Goal: Task Accomplishment & Management: Manage account settings

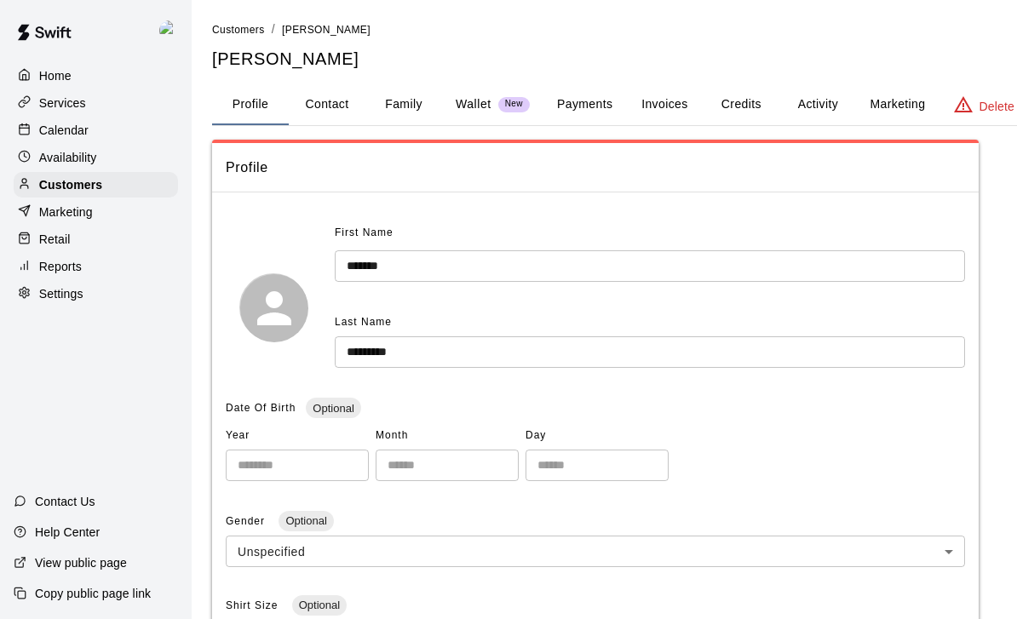
scroll to position [41, 67]
click at [78, 120] on div "Calendar" at bounding box center [96, 131] width 164 height 26
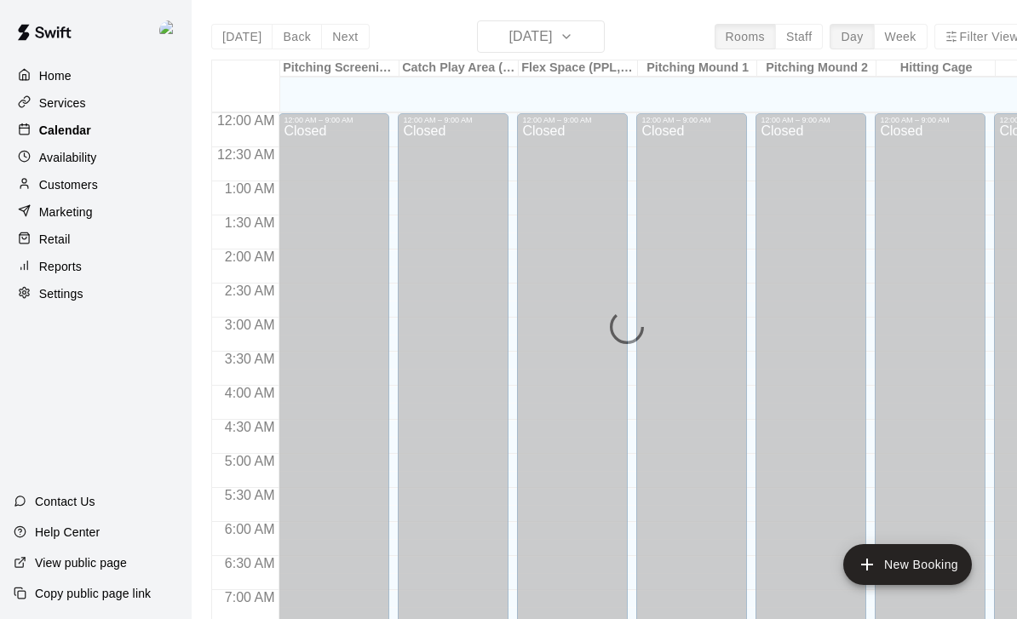
scroll to position [1005, 0]
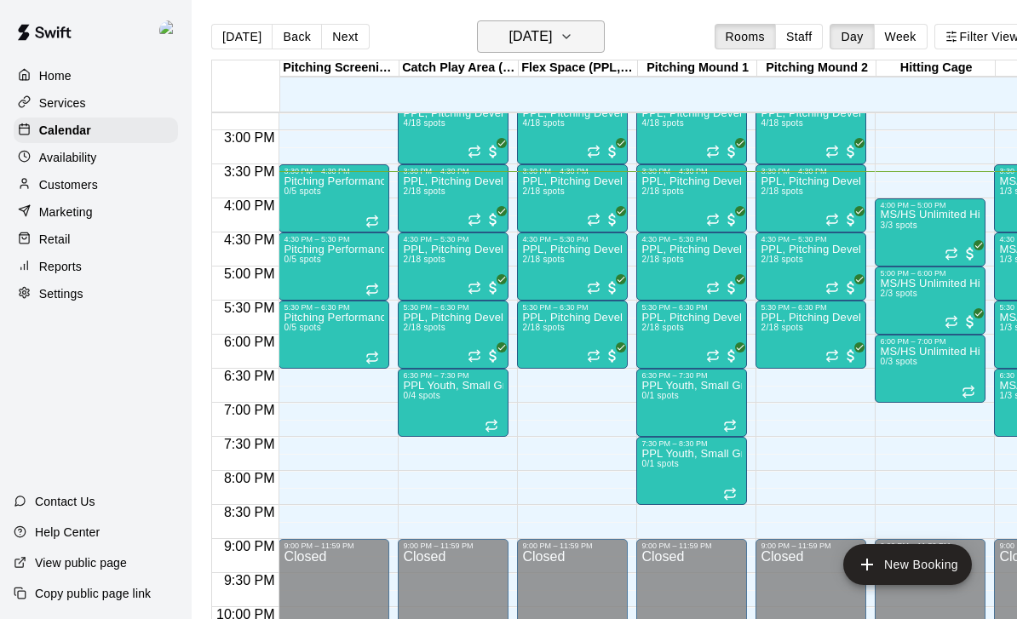
click at [552, 27] on h6 "[DATE]" at bounding box center [529, 37] width 43 height 24
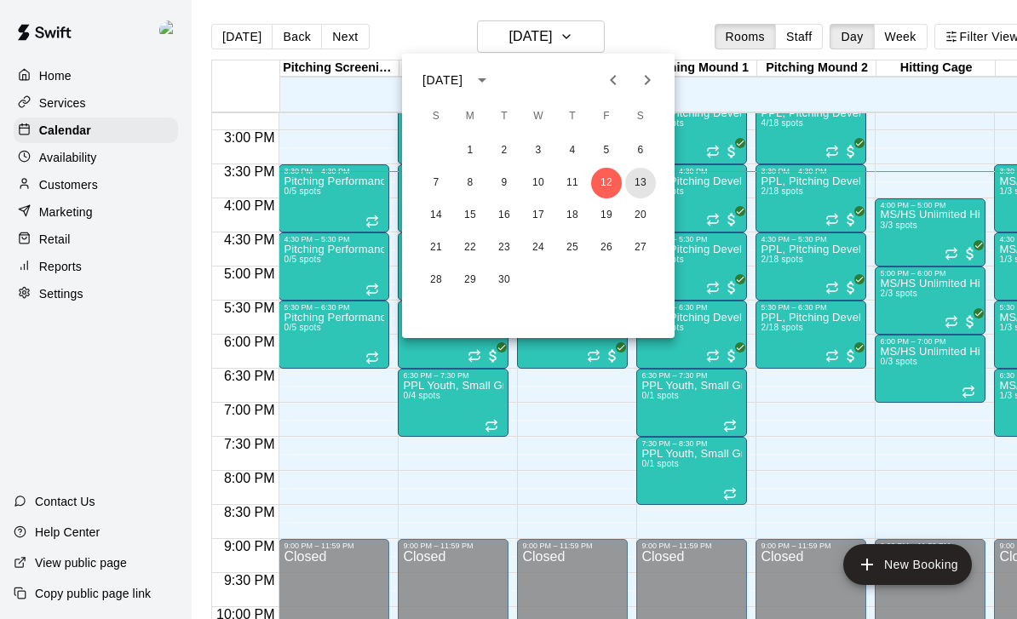
click at [646, 181] on button "13" at bounding box center [640, 183] width 31 height 31
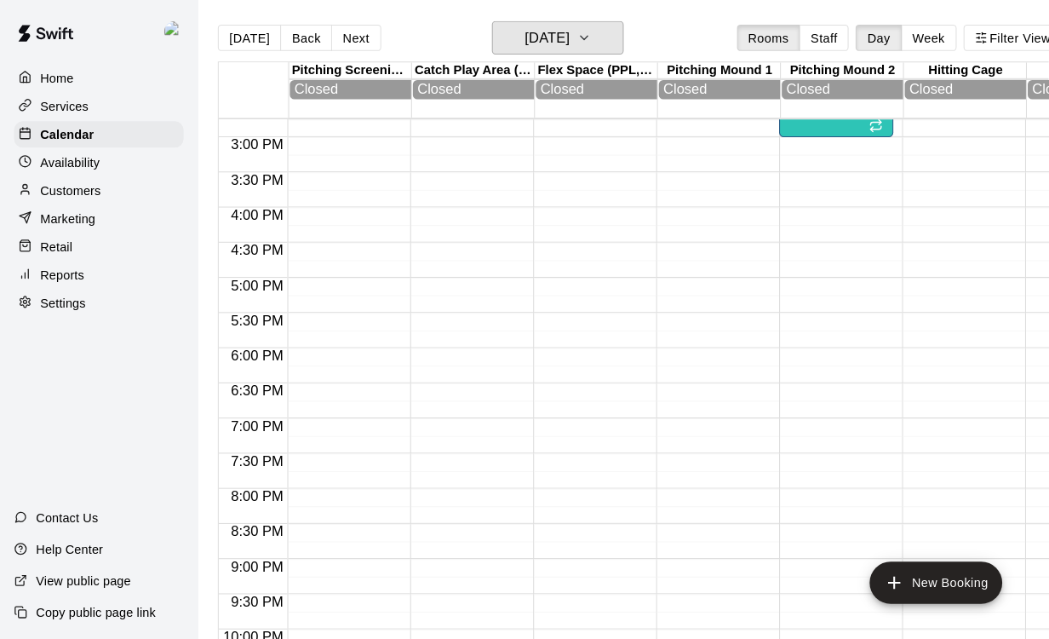
scroll to position [795, 0]
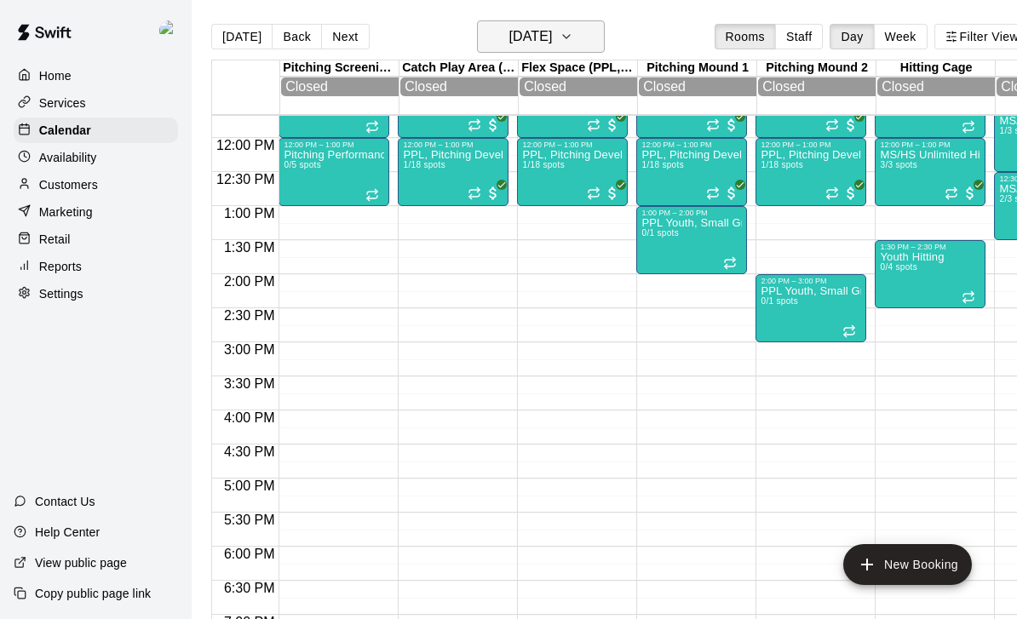
click at [580, 33] on button "[DATE]" at bounding box center [541, 36] width 128 height 32
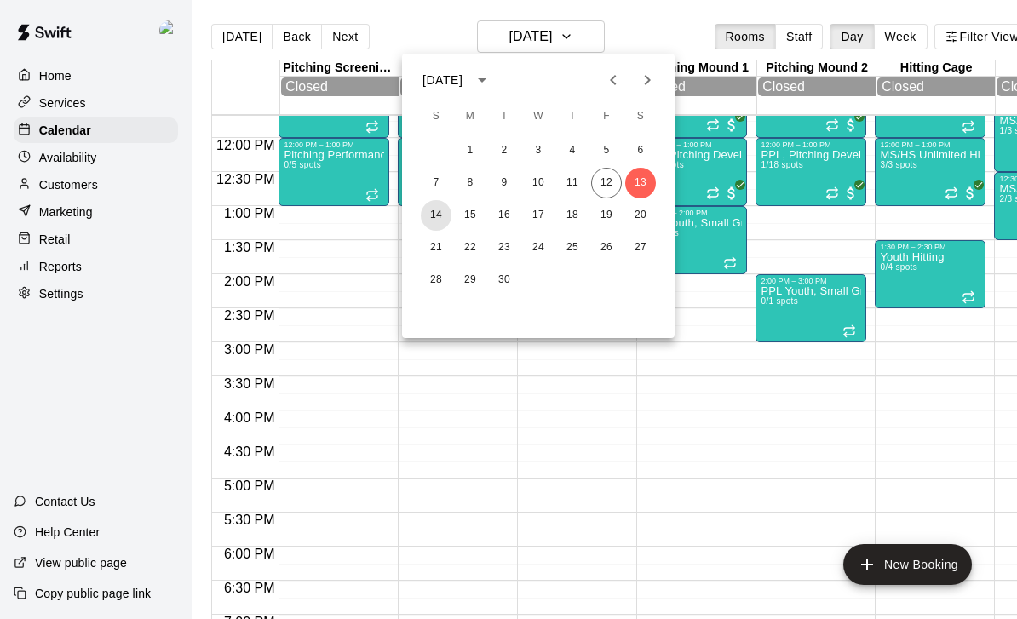
click at [432, 215] on button "14" at bounding box center [436, 215] width 31 height 31
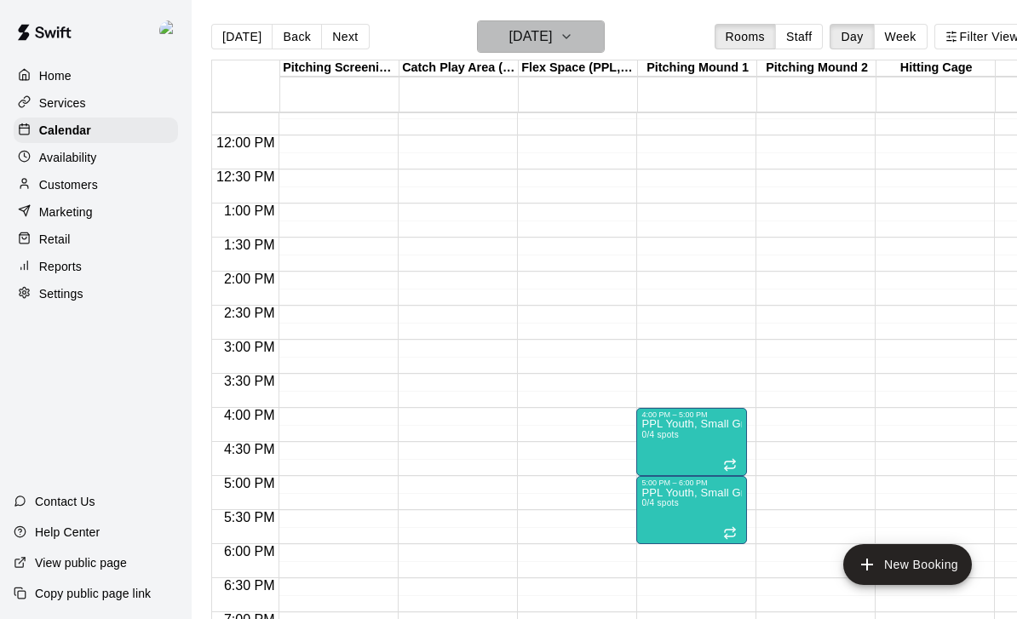
click at [552, 45] on h6 "[DATE]" at bounding box center [529, 37] width 43 height 24
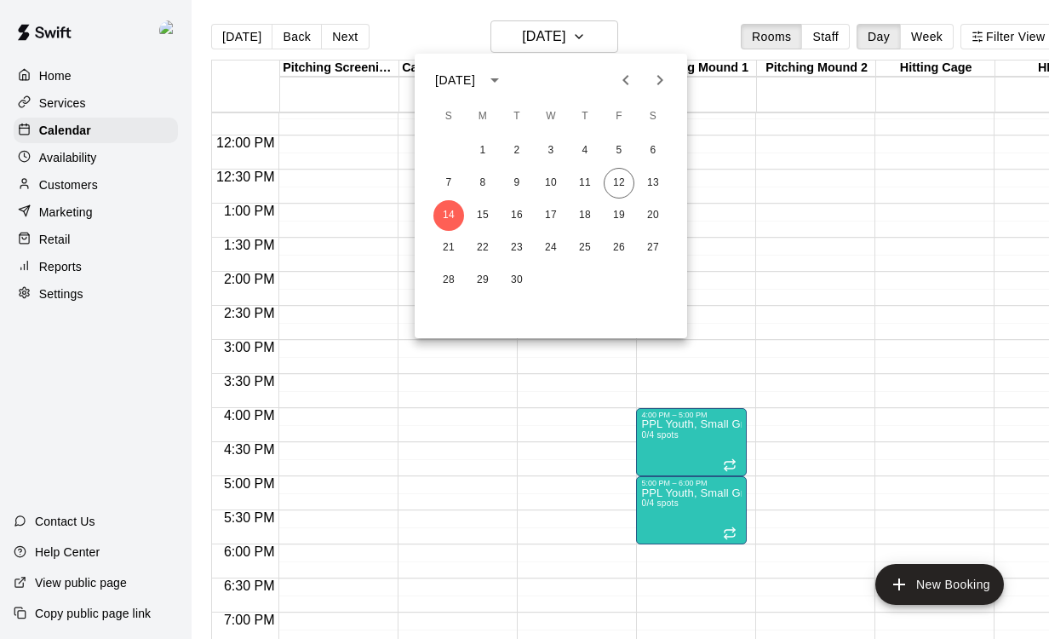
drag, startPoint x: 951, startPoint y: 209, endPoint x: 937, endPoint y: 203, distance: 14.5
click at [951, 209] on div at bounding box center [524, 319] width 1049 height 639
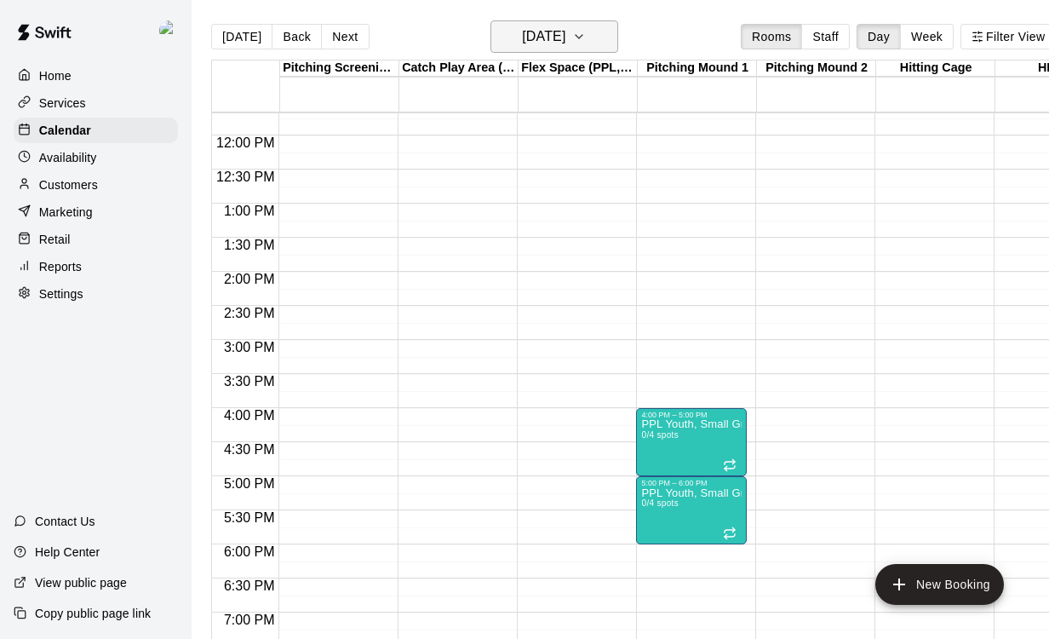
click at [586, 27] on icon "button" at bounding box center [579, 36] width 14 height 20
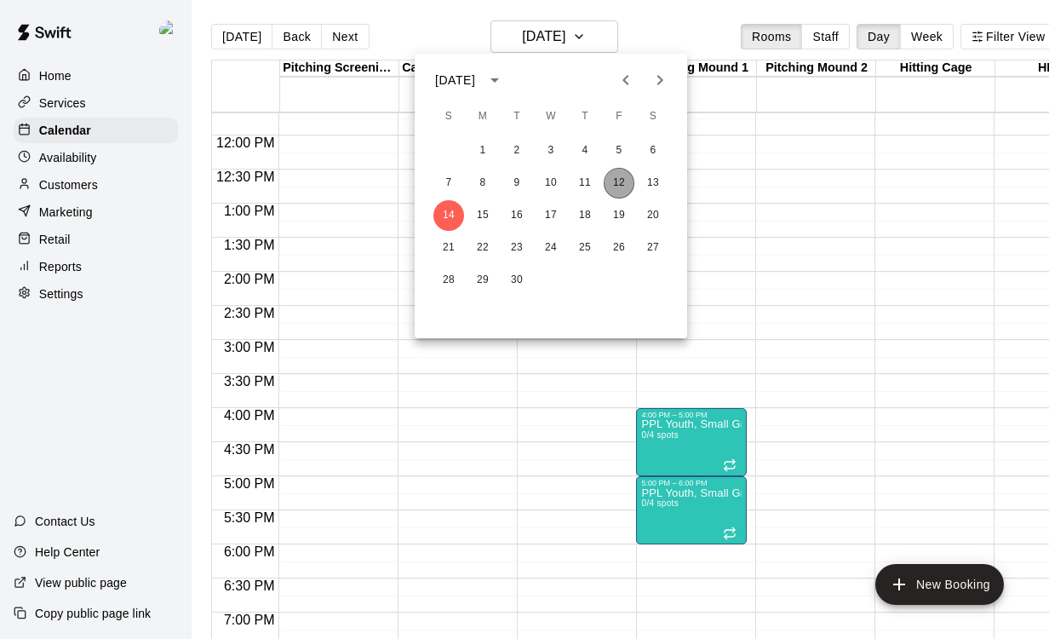
click at [626, 187] on button "12" at bounding box center [619, 183] width 31 height 31
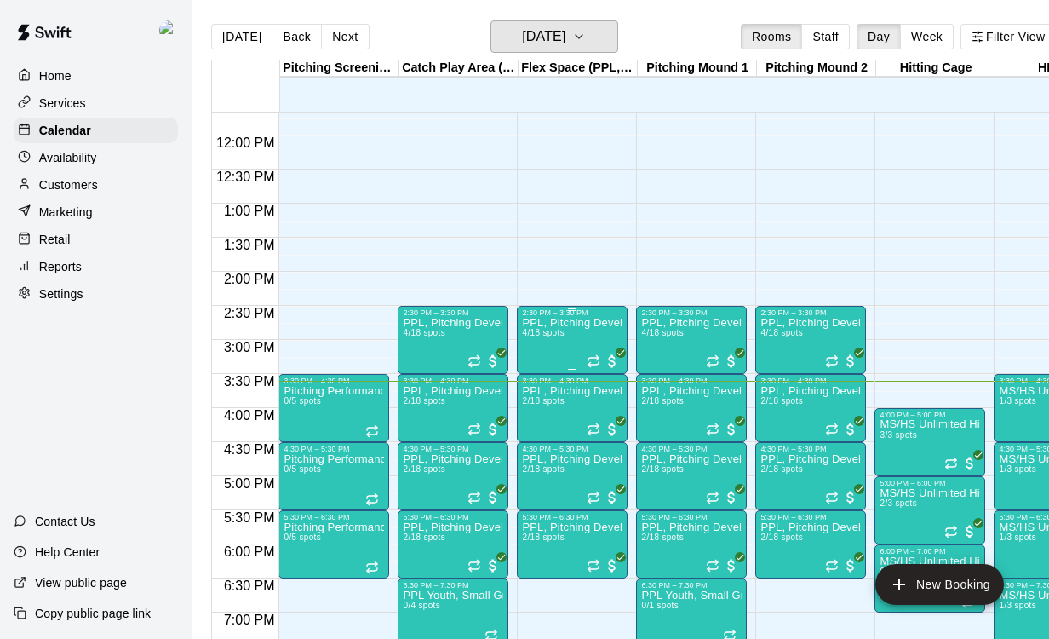
scroll to position [944, 0]
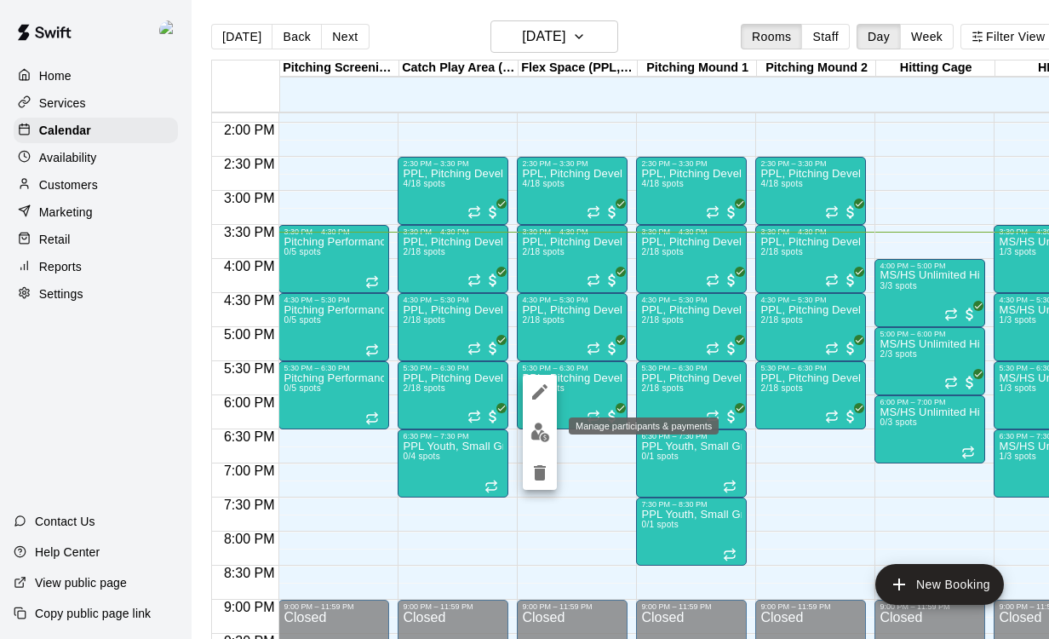
click at [547, 443] on button "edit" at bounding box center [540, 432] width 34 height 33
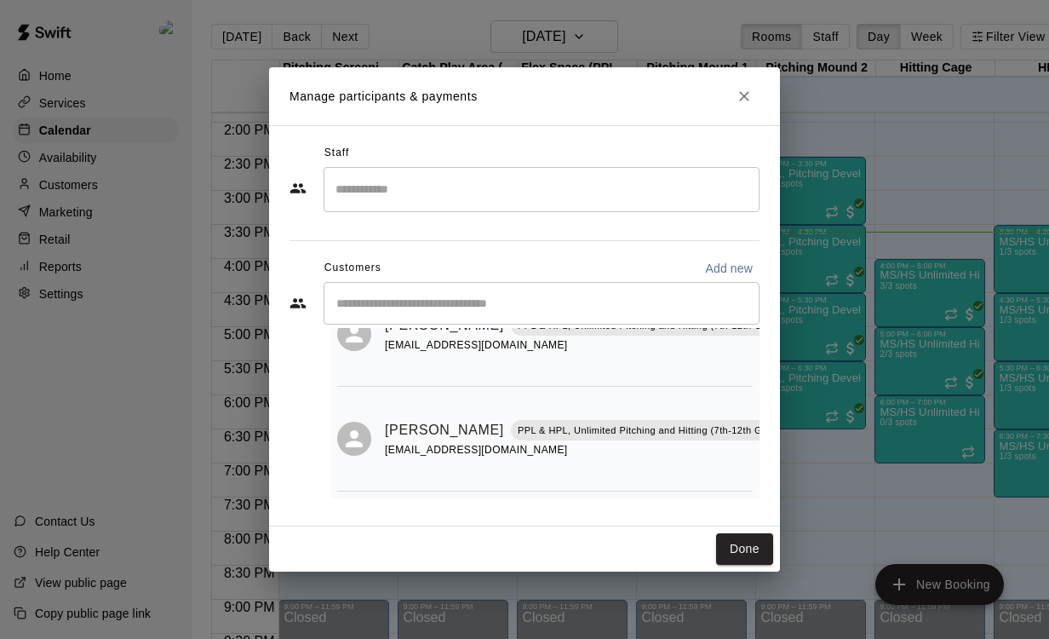
scroll to position [87, 0]
click at [745, 102] on icon "Close" at bounding box center [744, 96] width 17 height 17
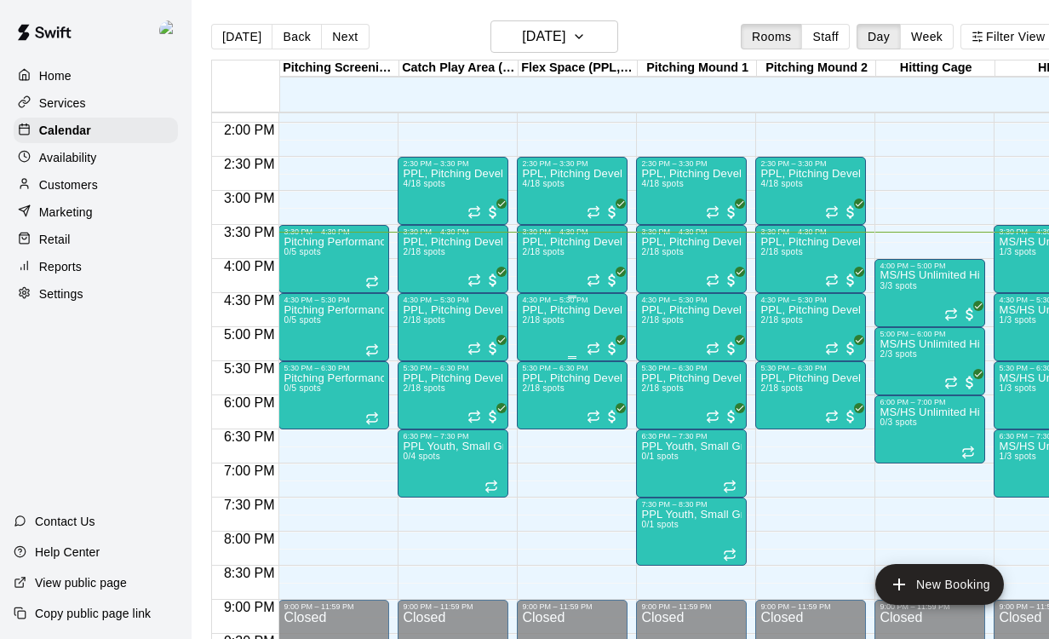
click at [579, 338] on div "PPL, Pitching Development Session 2/18 spots" at bounding box center [572, 623] width 100 height 639
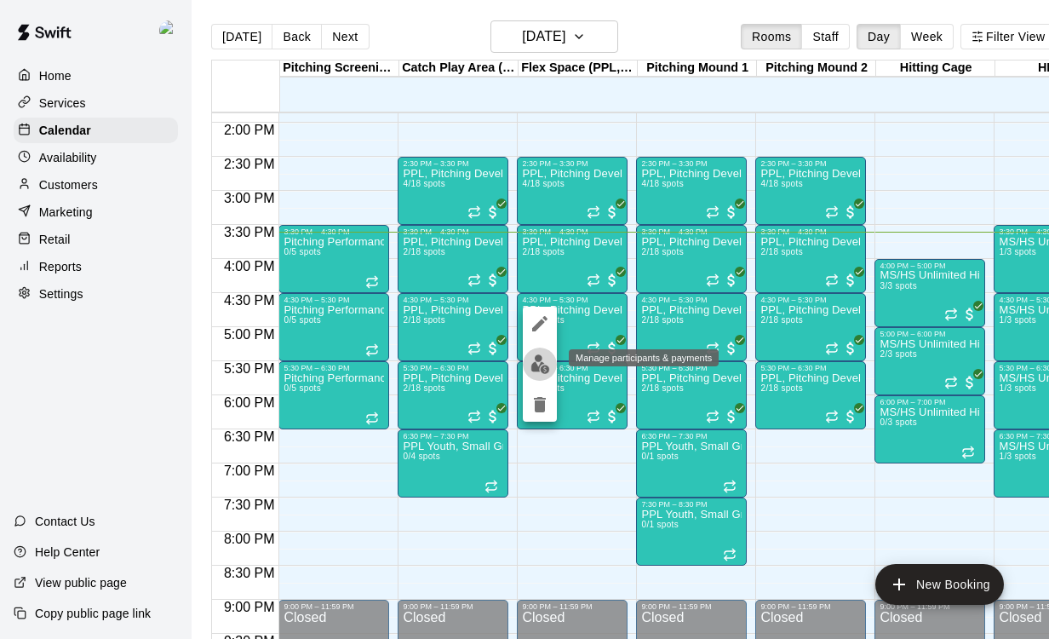
click at [542, 368] on img "edit" at bounding box center [540, 364] width 20 height 20
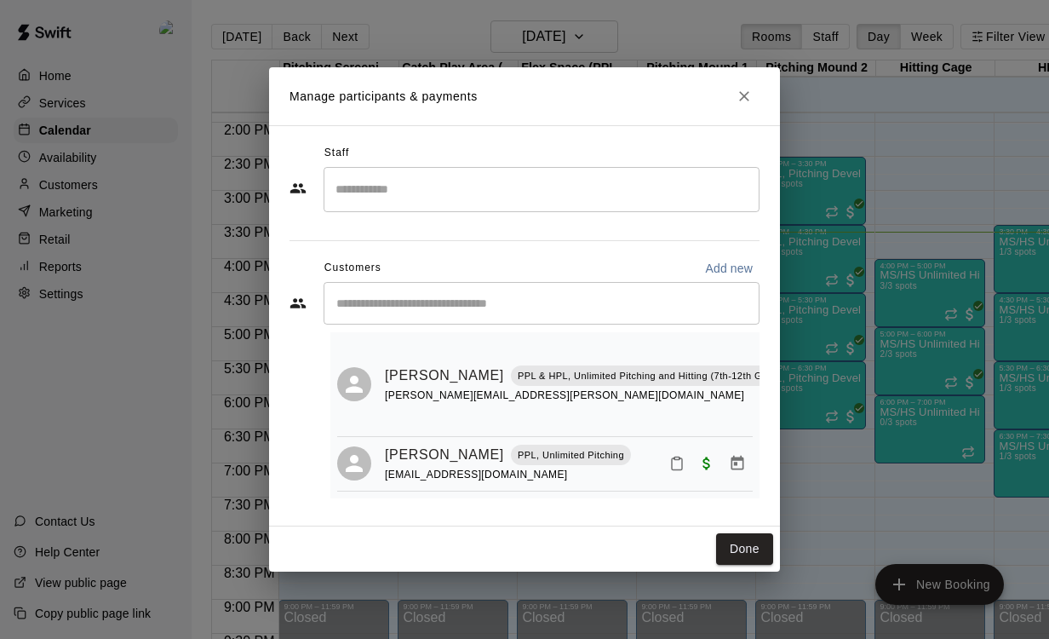
scroll to position [36, 0]
click at [733, 106] on button "Close" at bounding box center [744, 96] width 31 height 31
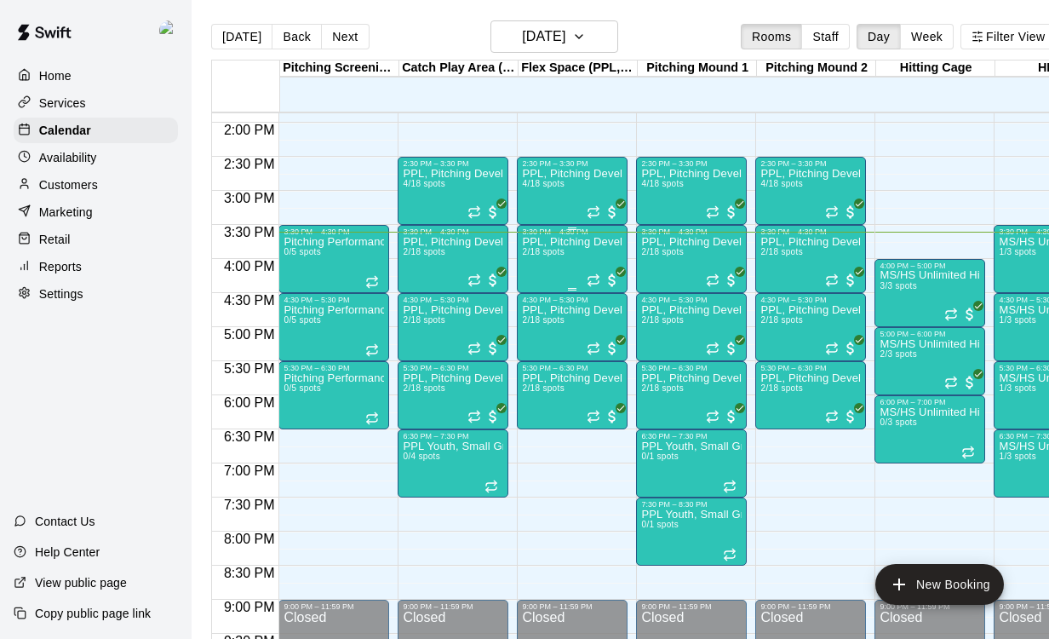
click at [565, 273] on div "PPL, Pitching Development Session 2/18 spots" at bounding box center [572, 555] width 100 height 639
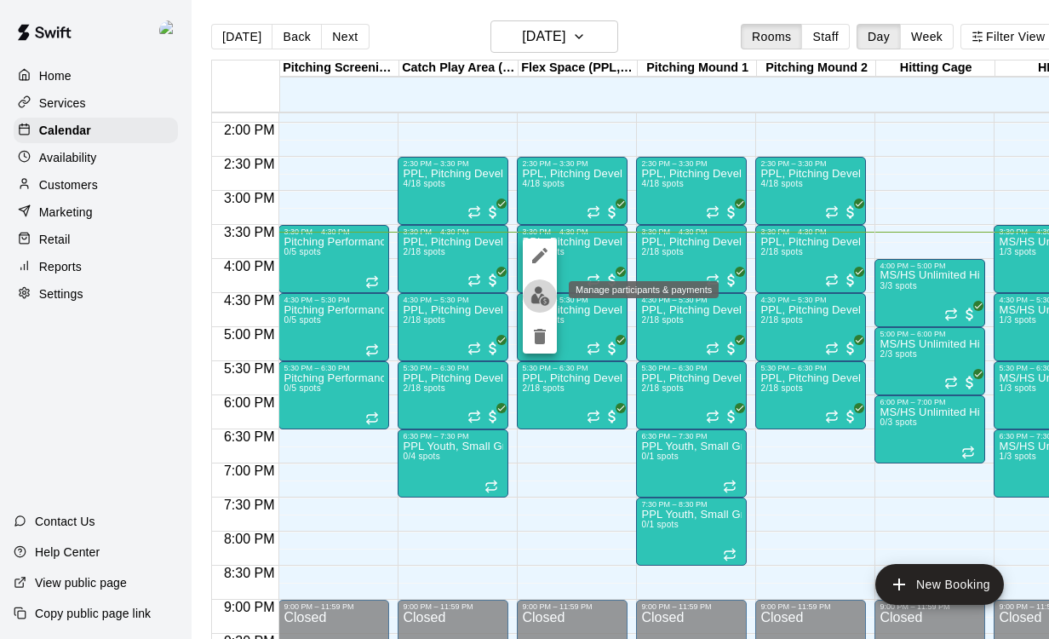
click at [544, 302] on img "edit" at bounding box center [540, 296] width 20 height 20
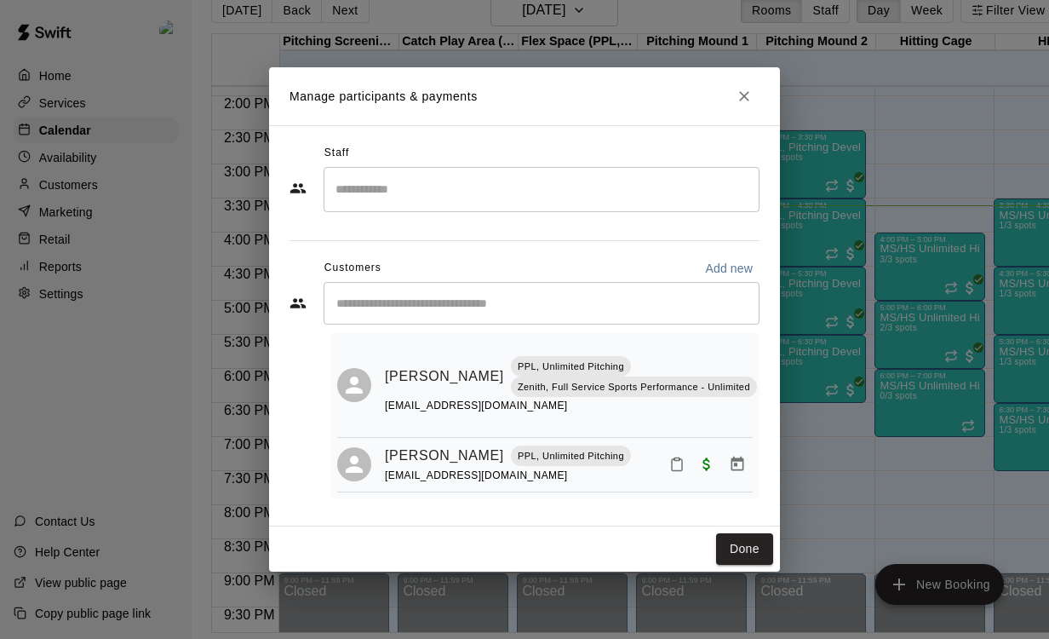
click at [752, 105] on icon "Close" at bounding box center [744, 96] width 17 height 17
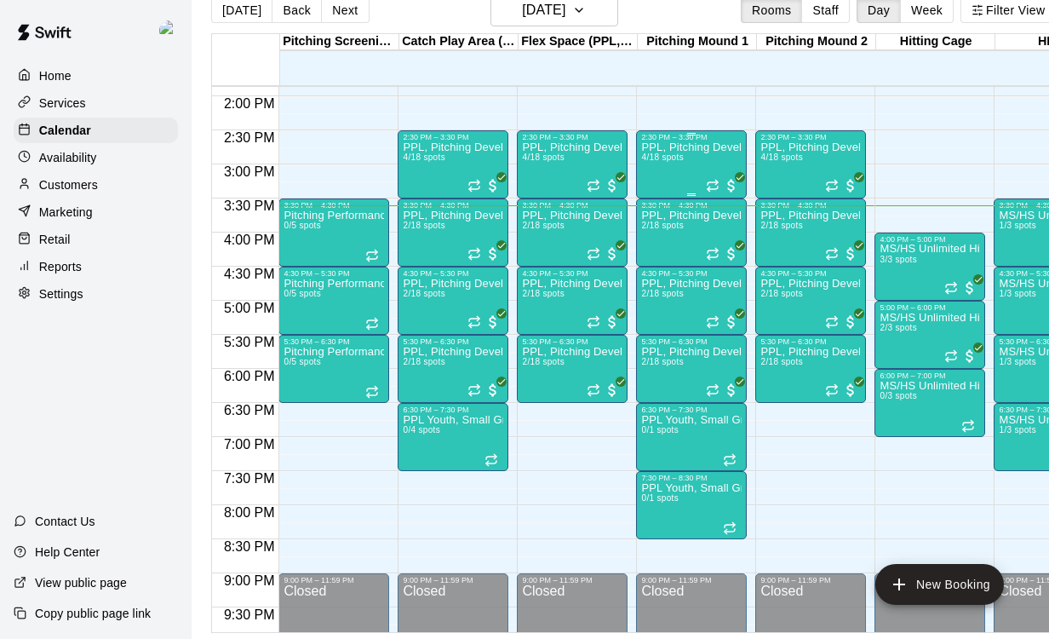
click at [674, 141] on div "2:30 PM – 3:30 PM" at bounding box center [691, 137] width 100 height 9
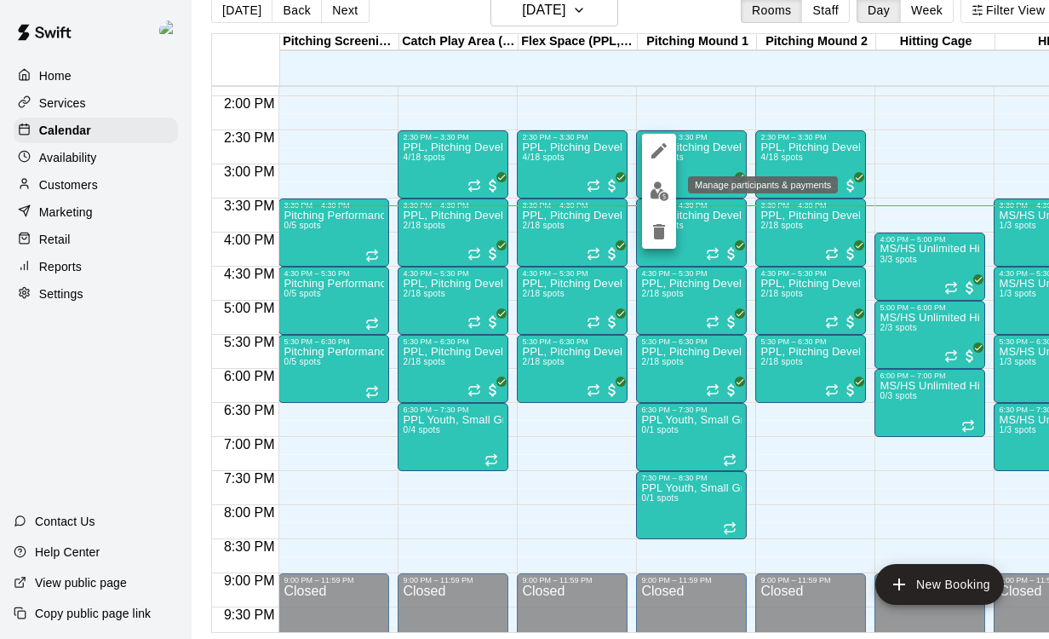
click at [664, 190] on img "edit" at bounding box center [660, 191] width 20 height 20
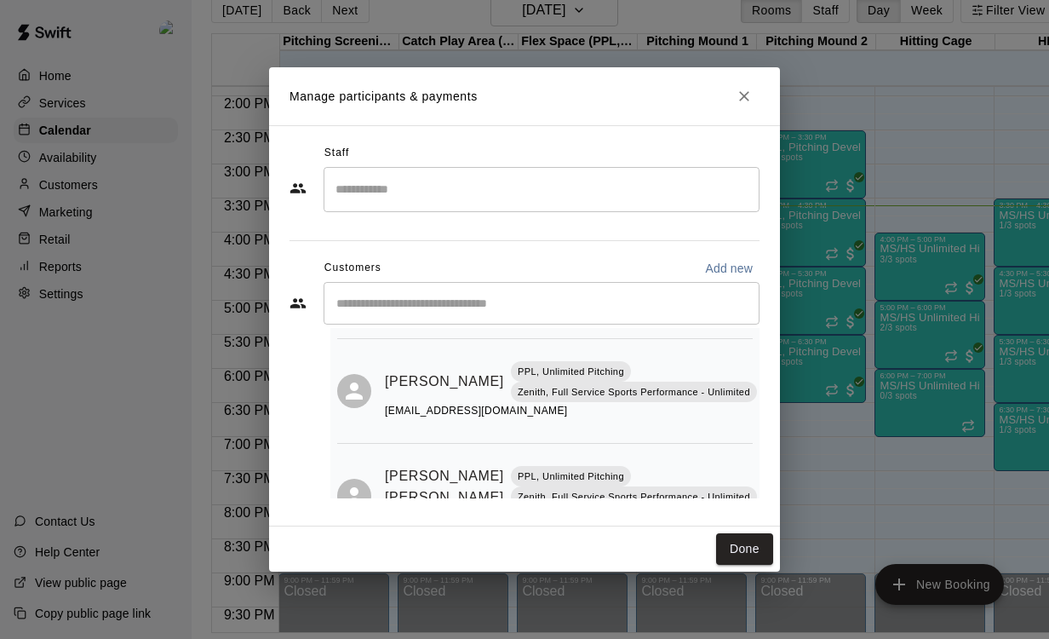
scroll to position [187, 0]
click at [752, 105] on icon "Close" at bounding box center [744, 96] width 17 height 17
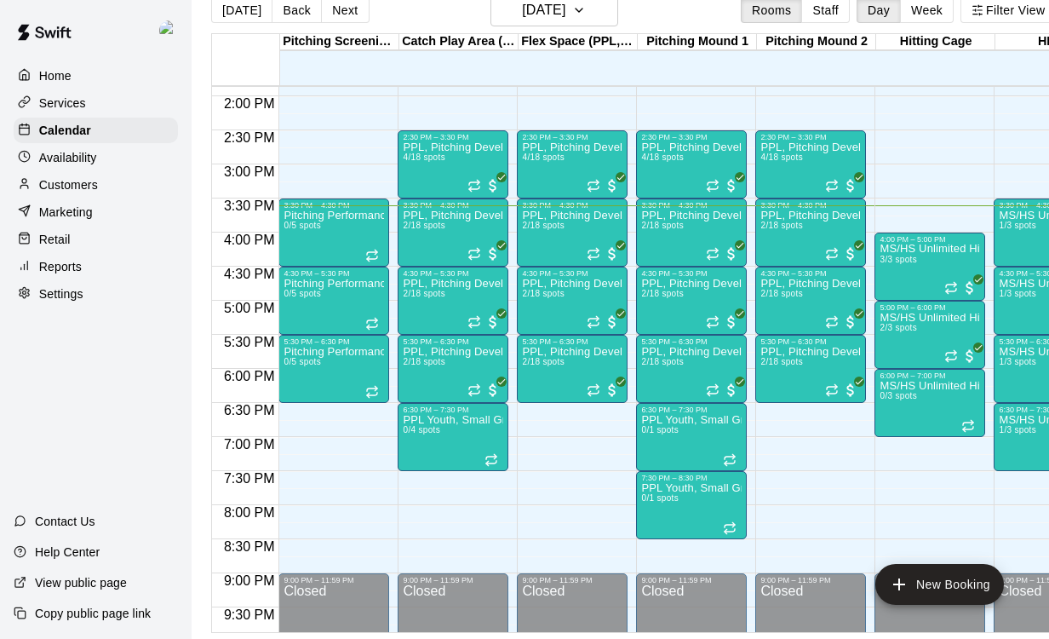
click at [113, 194] on div "Customers" at bounding box center [96, 185] width 164 height 26
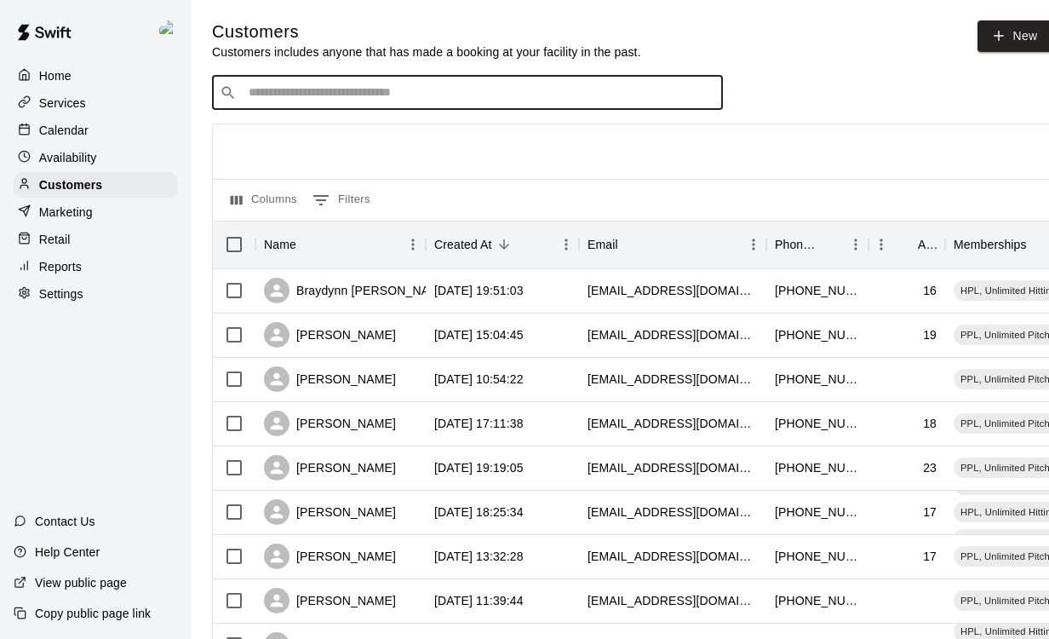
click at [449, 92] on input "Search customers by name or email" at bounding box center [480, 92] width 472 height 17
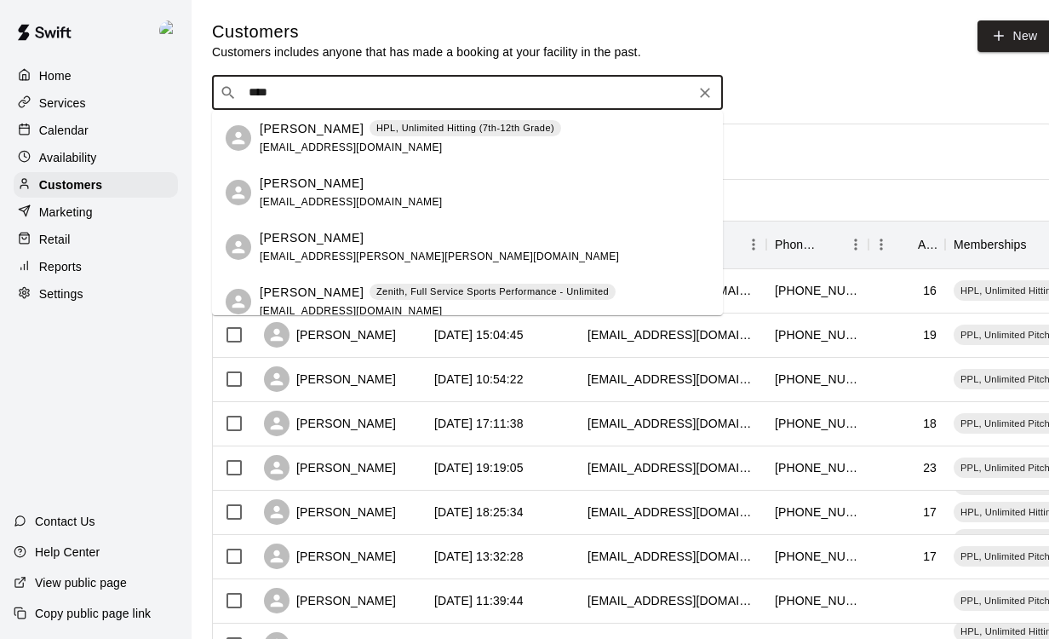
type input "*****"
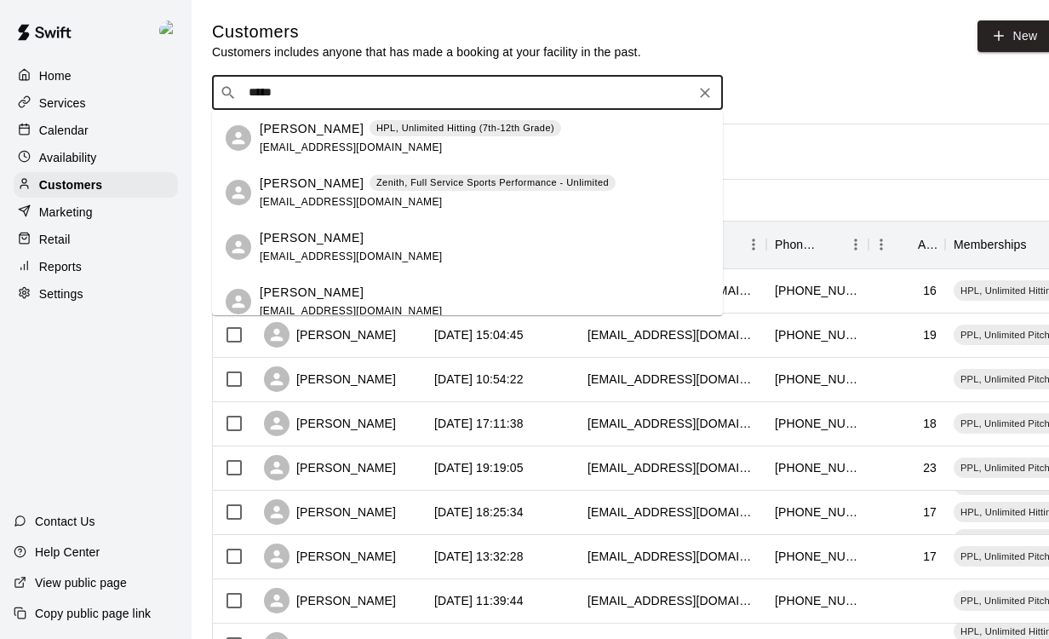
click at [406, 252] on div "[PERSON_NAME] [EMAIL_ADDRESS][DOMAIN_NAME]" at bounding box center [485, 247] width 450 height 37
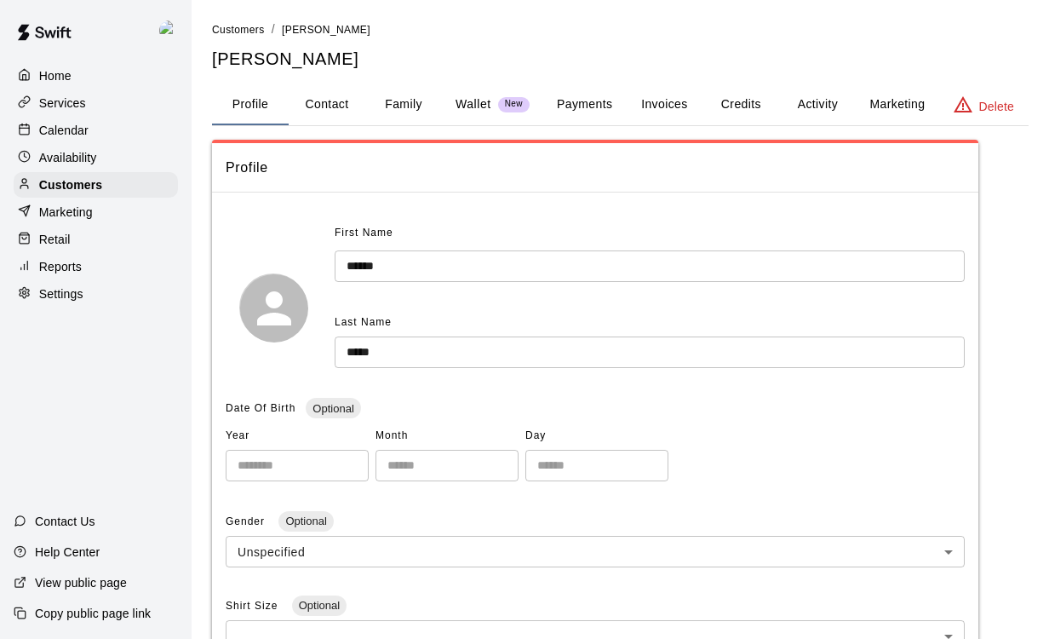
click at [658, 114] on button "Invoices" at bounding box center [664, 104] width 77 height 41
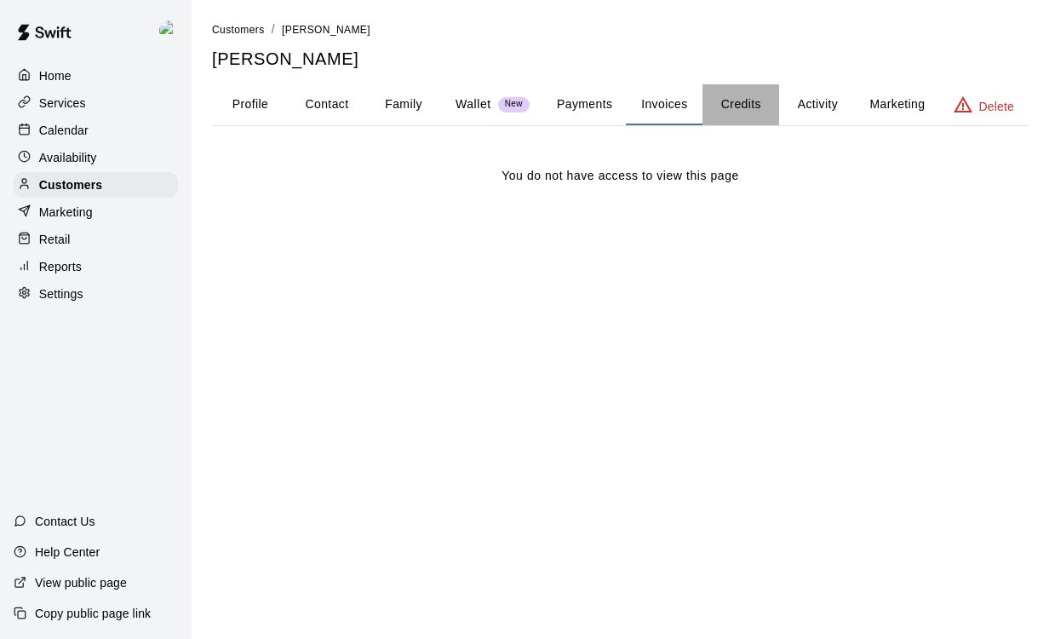
click at [743, 105] on button "Credits" at bounding box center [740, 104] width 77 height 41
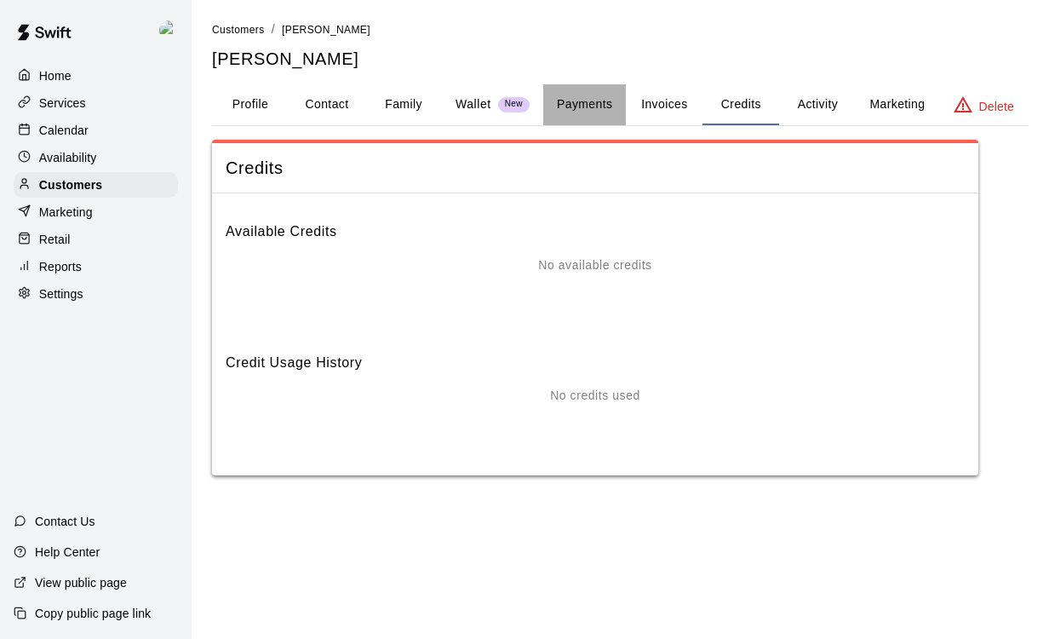
click at [569, 101] on button "Payments" at bounding box center [584, 104] width 83 height 41
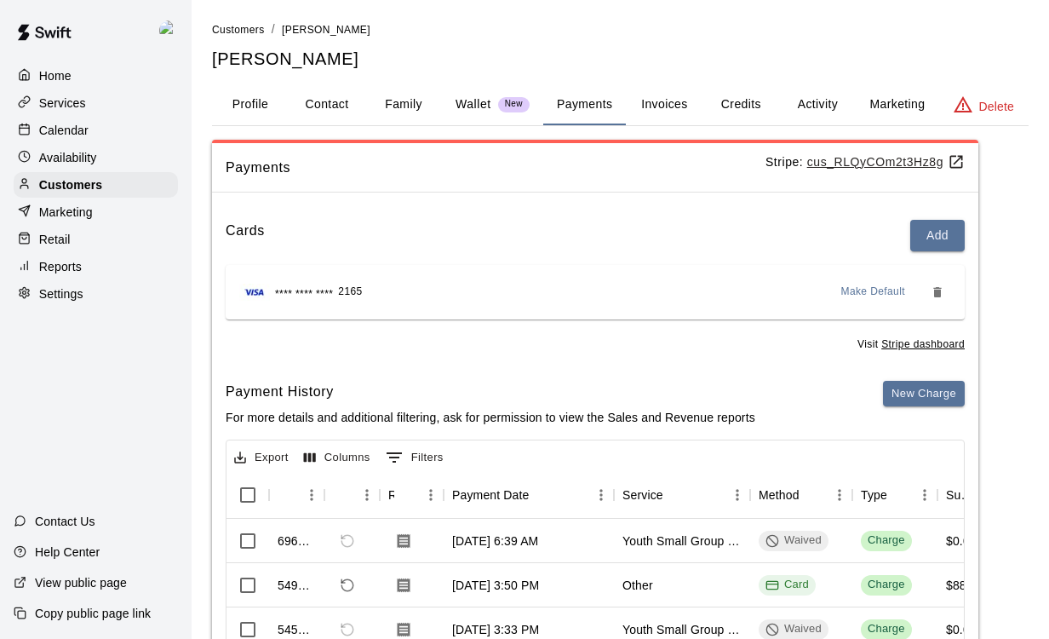
click at [665, 102] on button "Invoices" at bounding box center [664, 104] width 77 height 41
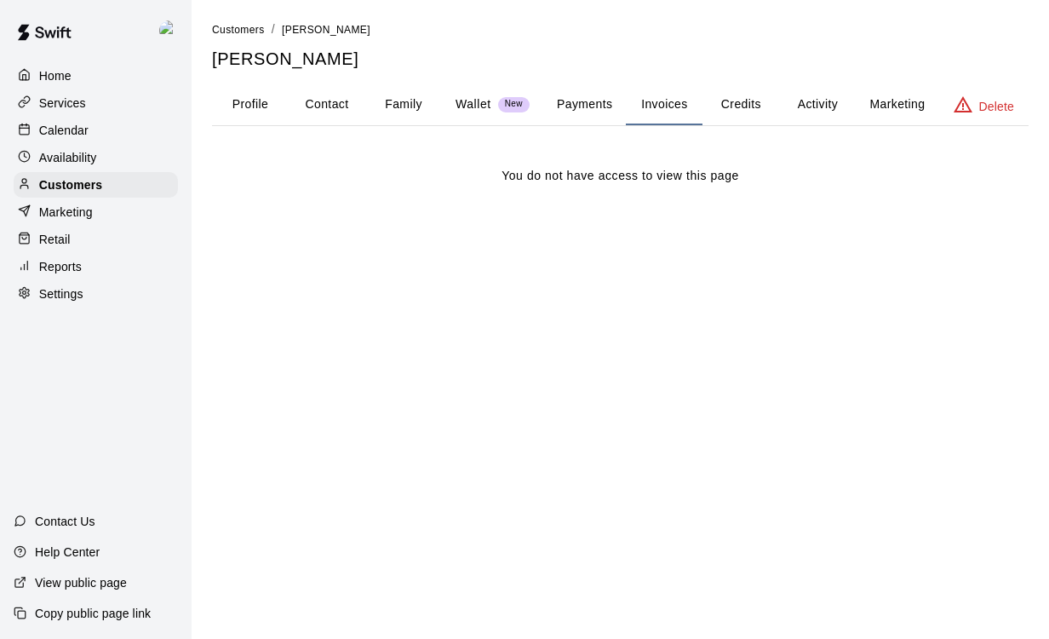
click at [759, 106] on button "Credits" at bounding box center [740, 104] width 77 height 41
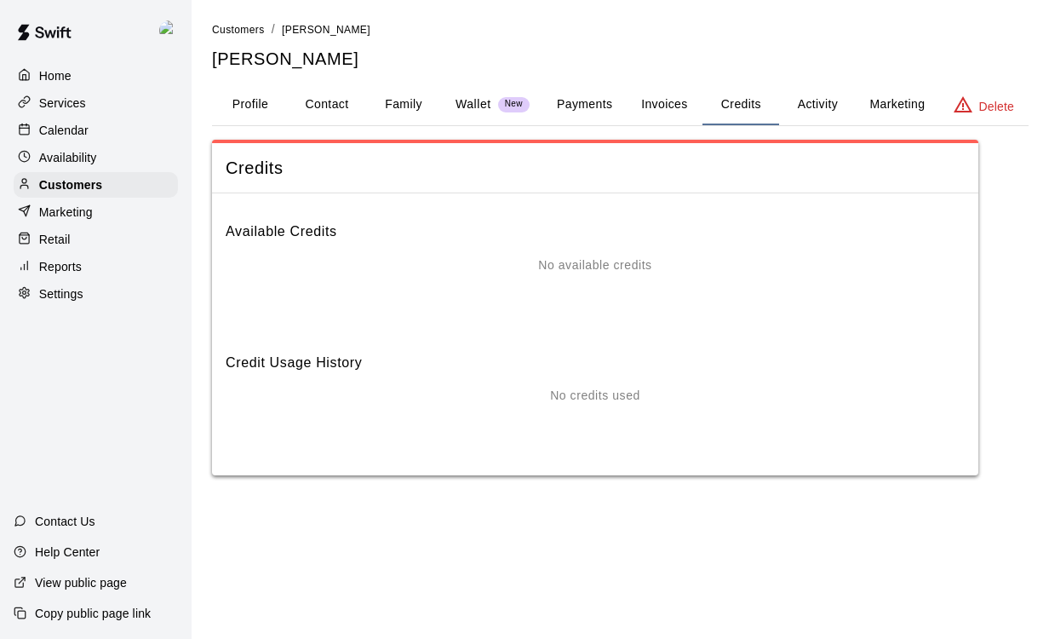
click at [597, 103] on button "Payments" at bounding box center [584, 104] width 83 height 41
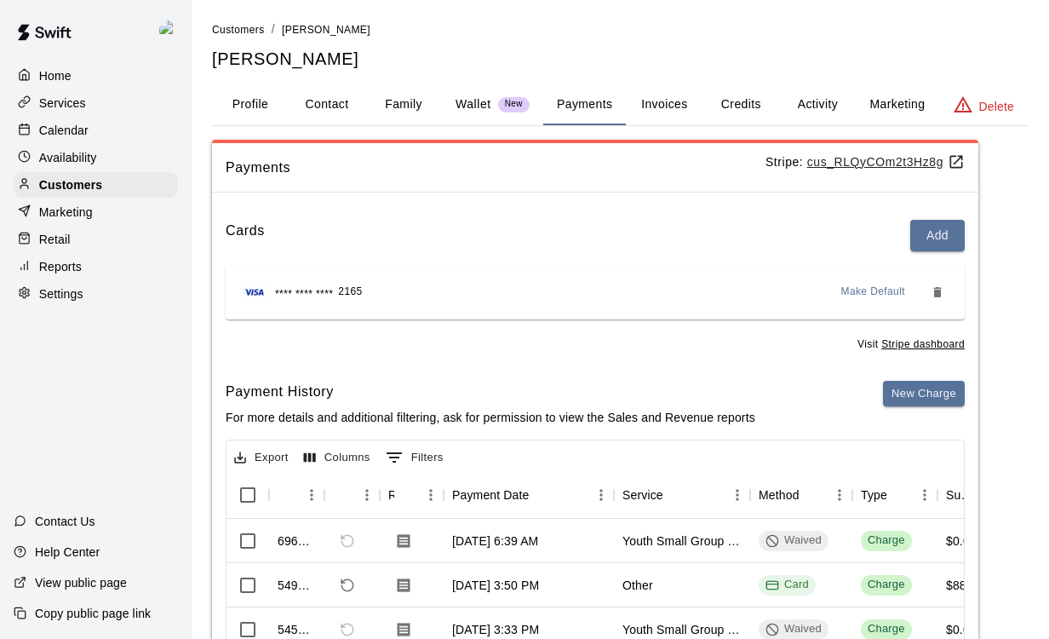
click at [902, 405] on div "New Charge" at bounding box center [924, 411] width 82 height 60
click at [933, 381] on button "New Charge" at bounding box center [924, 394] width 82 height 26
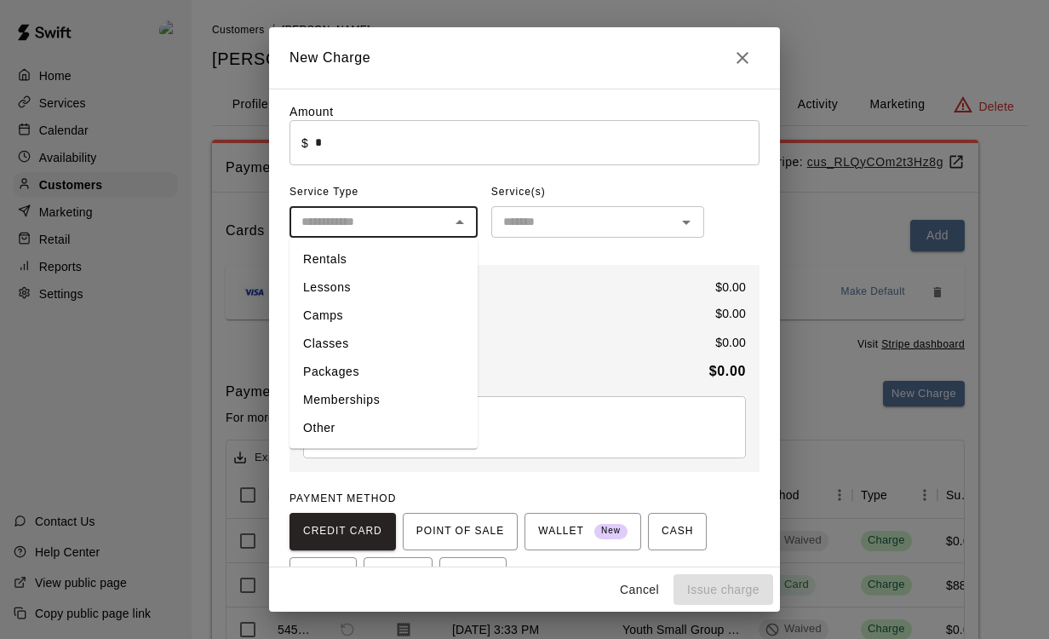
click at [442, 238] on div "Service Type ​ Rentals Lessons Camps Classes Packages Memberships Other" at bounding box center [383, 208] width 188 height 59
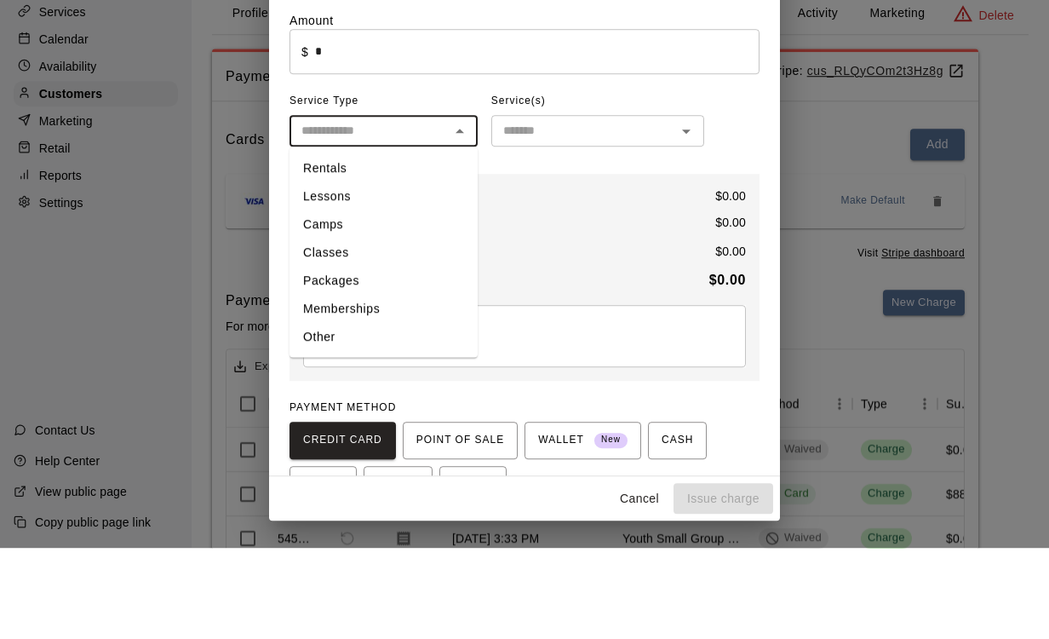
scroll to position [90, 0]
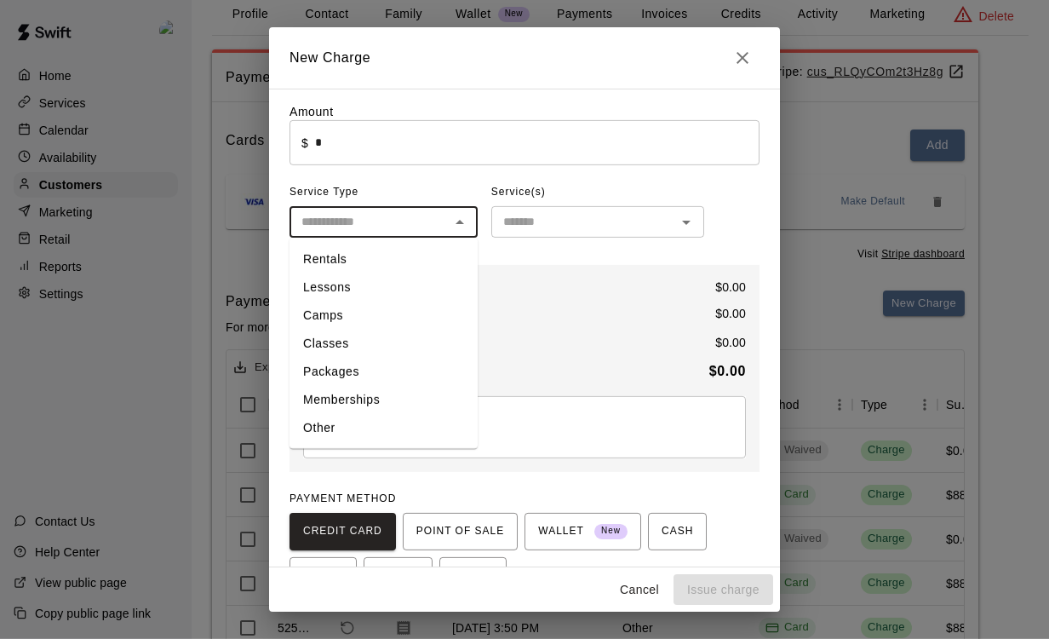
click at [379, 347] on li "Classes" at bounding box center [383, 344] width 188 height 28
type input "*******"
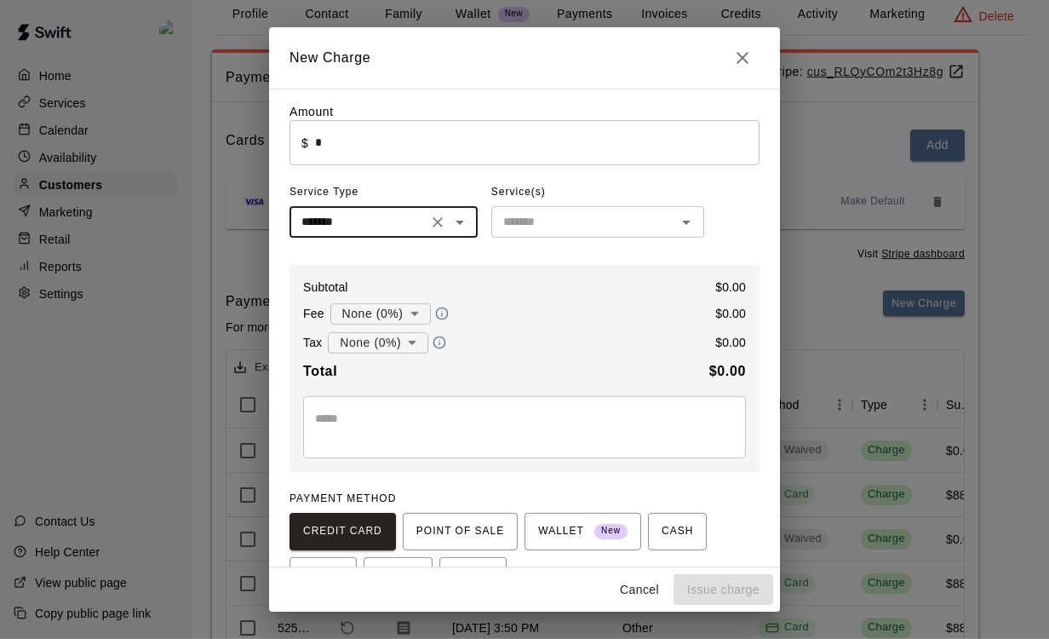
click at [679, 219] on icon "Open" at bounding box center [686, 222] width 20 height 20
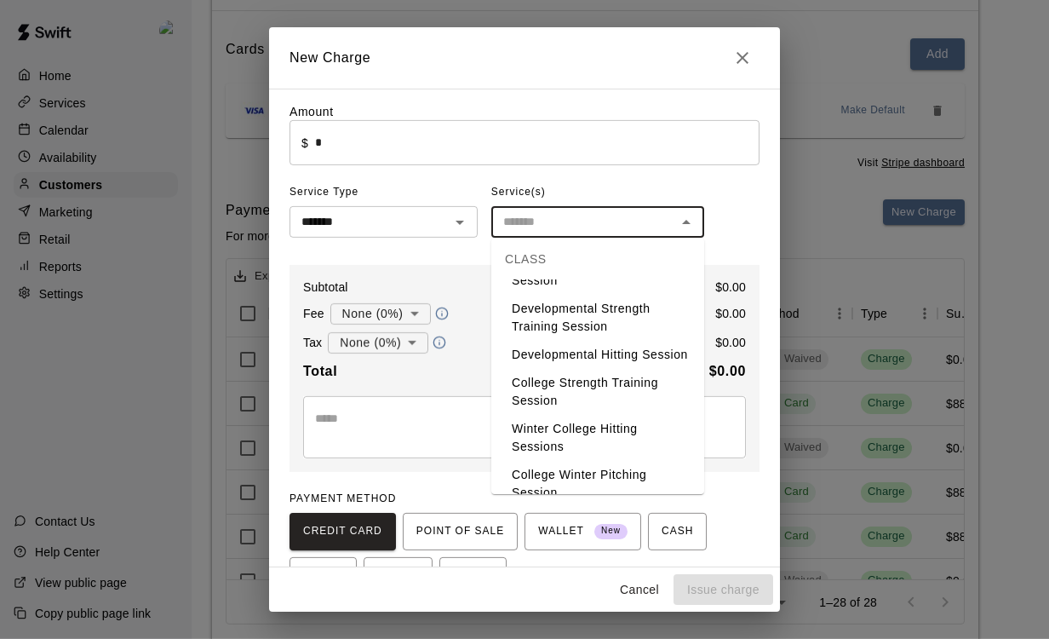
scroll to position [106, 0]
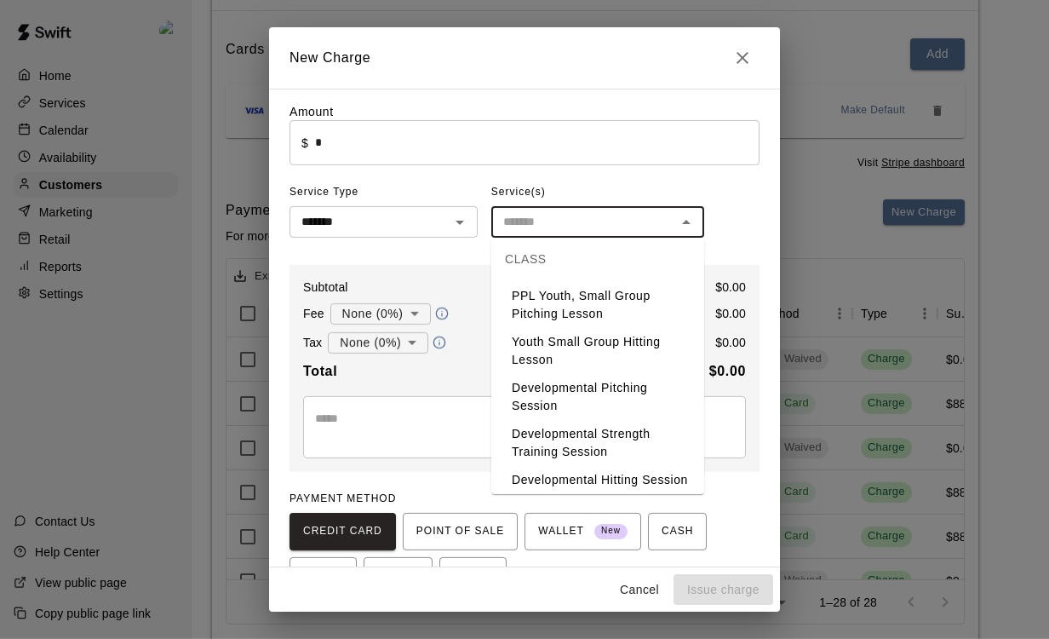
click at [593, 314] on li "PPL Youth, Small Group Pitching Lesson" at bounding box center [597, 305] width 213 height 46
type input "**********"
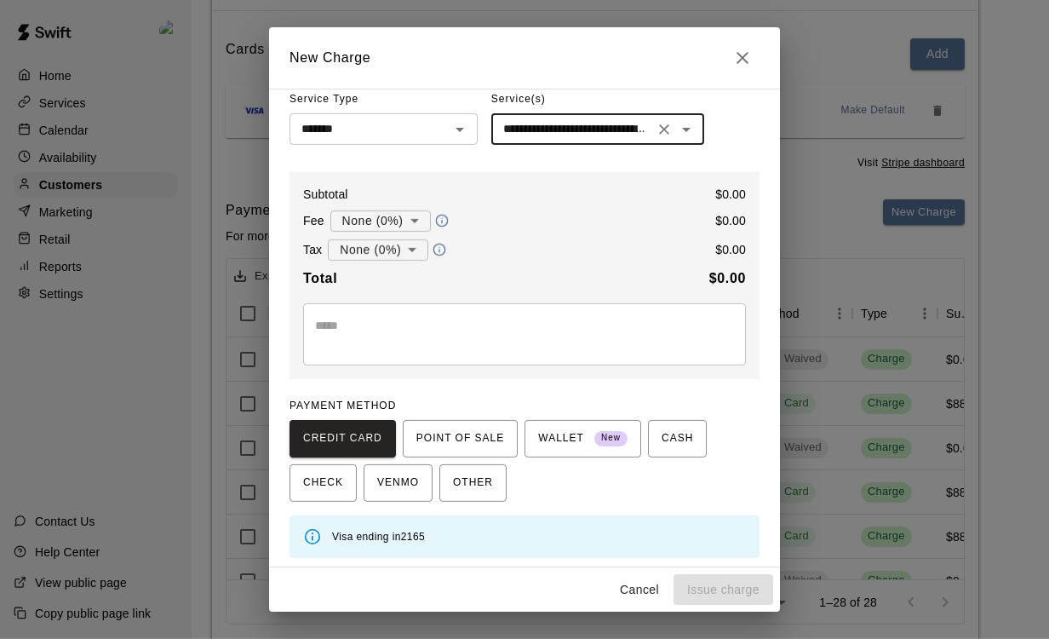
scroll to position [93, 0]
click at [725, 588] on div "Cancel Issue charge" at bounding box center [524, 589] width 511 height 45
click at [482, 482] on span "OTHER" at bounding box center [473, 482] width 40 height 27
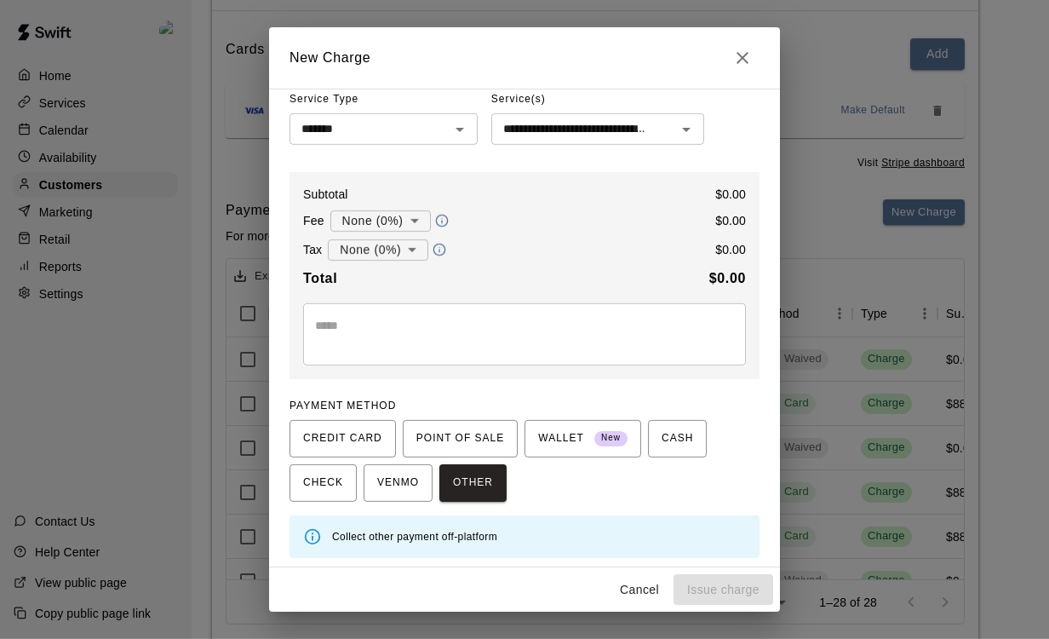
click at [656, 593] on button "Cancel" at bounding box center [639, 590] width 54 height 32
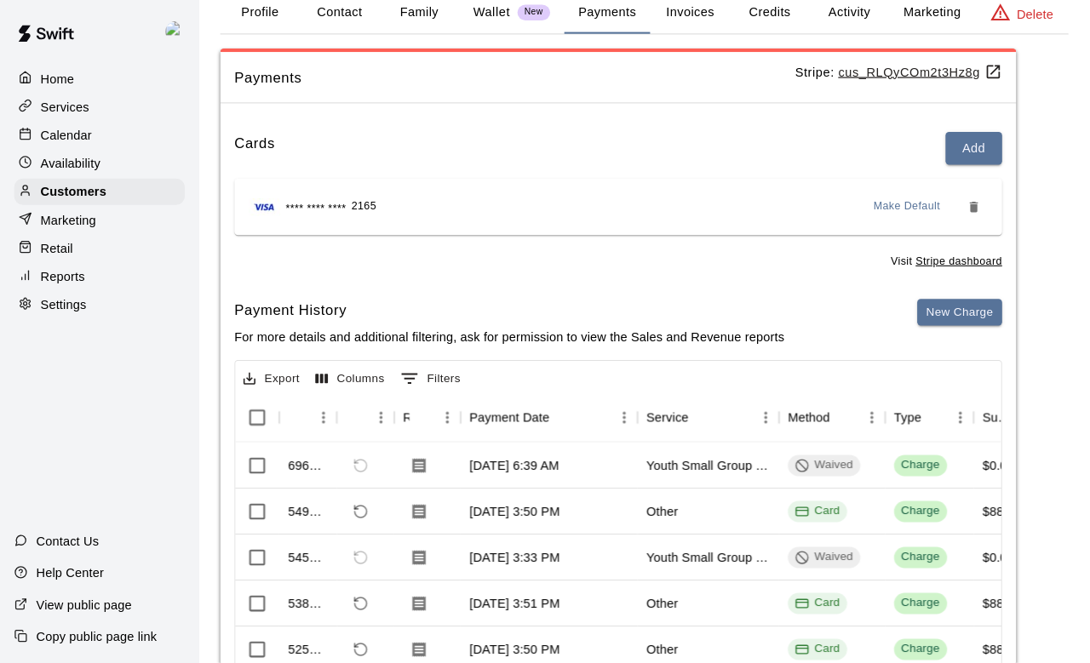
scroll to position [0, 0]
